Goal: Communication & Community: Answer question/provide support

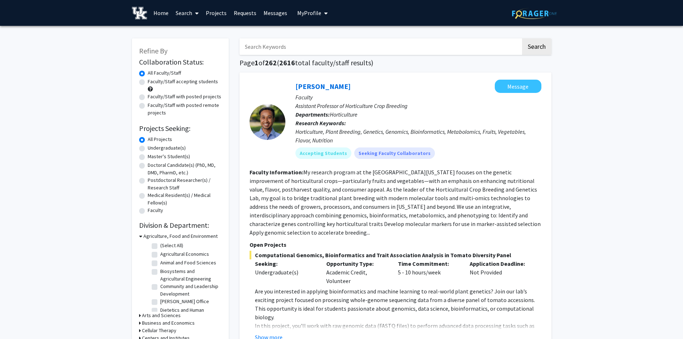
click at [270, 13] on link "Messages" at bounding box center [275, 12] width 31 height 25
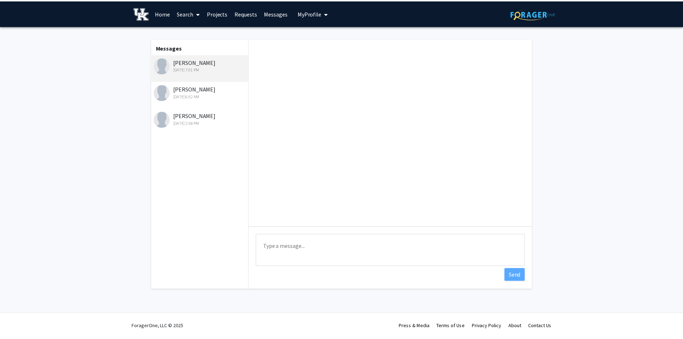
scroll to position [130, 0]
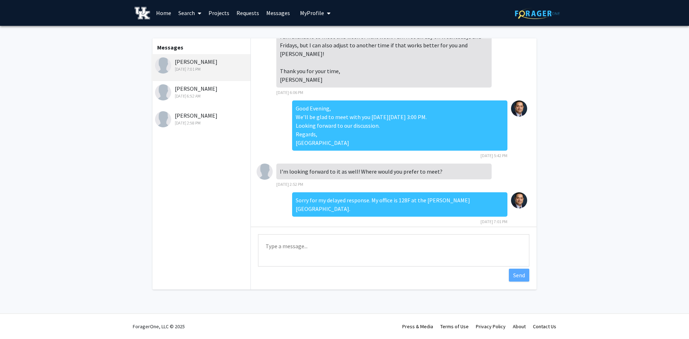
click at [217, 16] on link "Projects" at bounding box center [219, 12] width 28 height 25
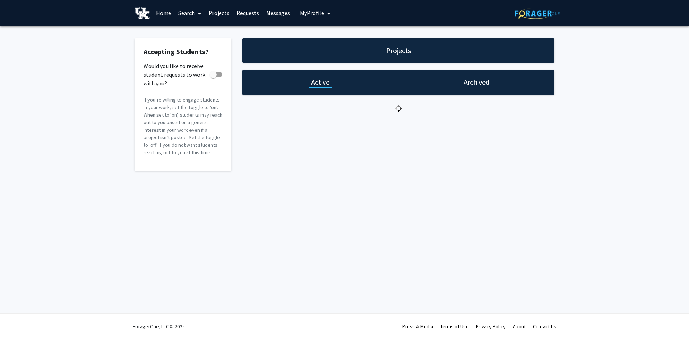
checkbox input "true"
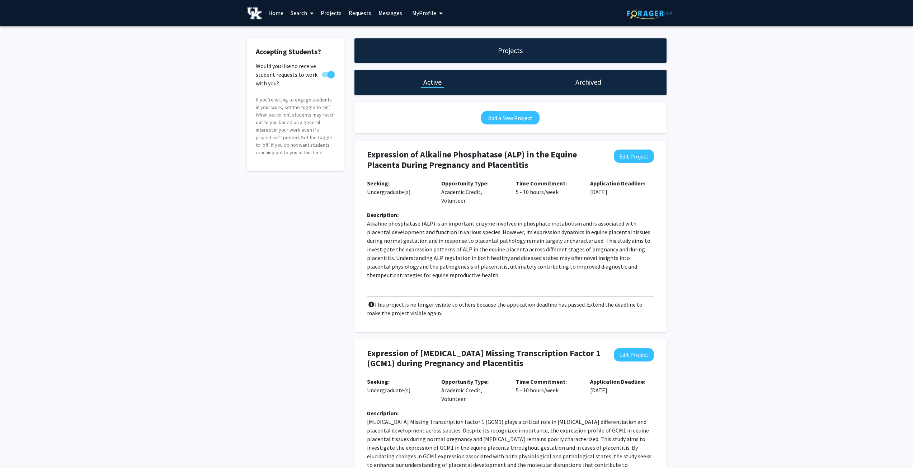
click at [393, 11] on link "Messages" at bounding box center [390, 12] width 31 height 25
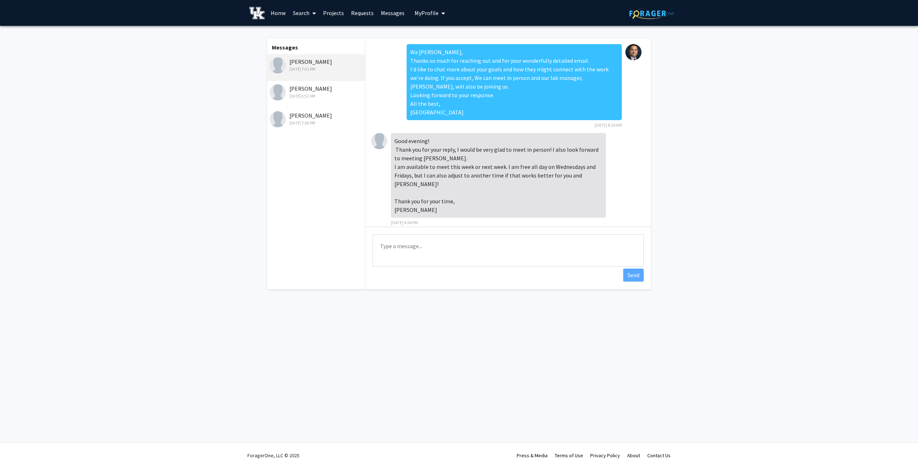
scroll to position [130, 0]
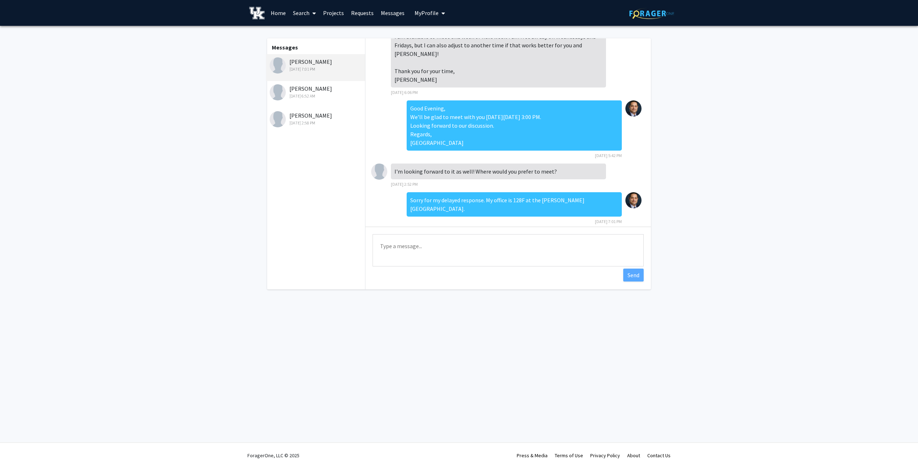
click at [302, 65] on div "[PERSON_NAME] [DATE] 7:01 PM" at bounding box center [317, 64] width 94 height 15
